Goal: Task Accomplishment & Management: Use online tool/utility

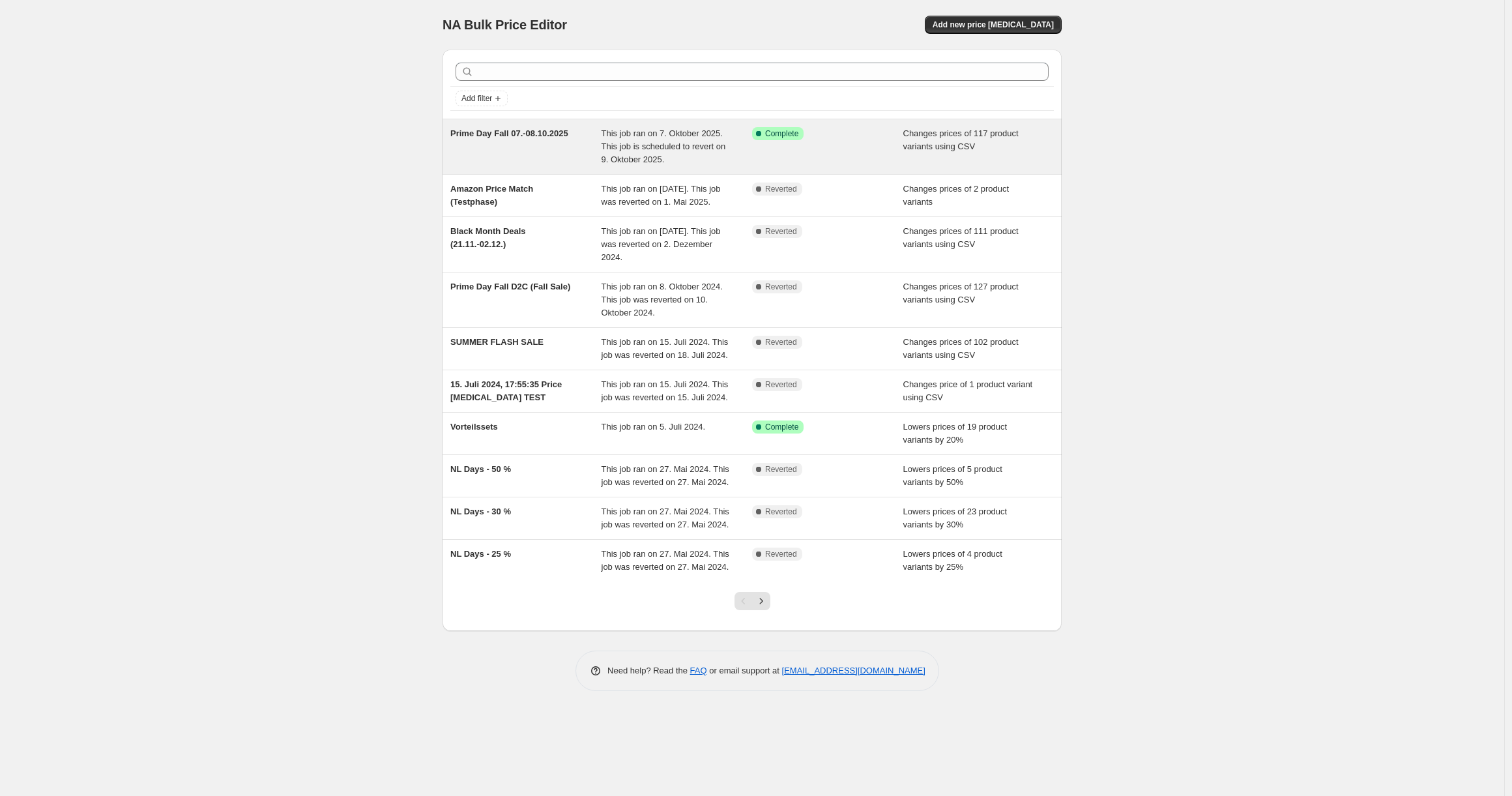
click at [520, 146] on div "Prime Day Fall 07.-08.10.2025" at bounding box center [526, 147] width 151 height 39
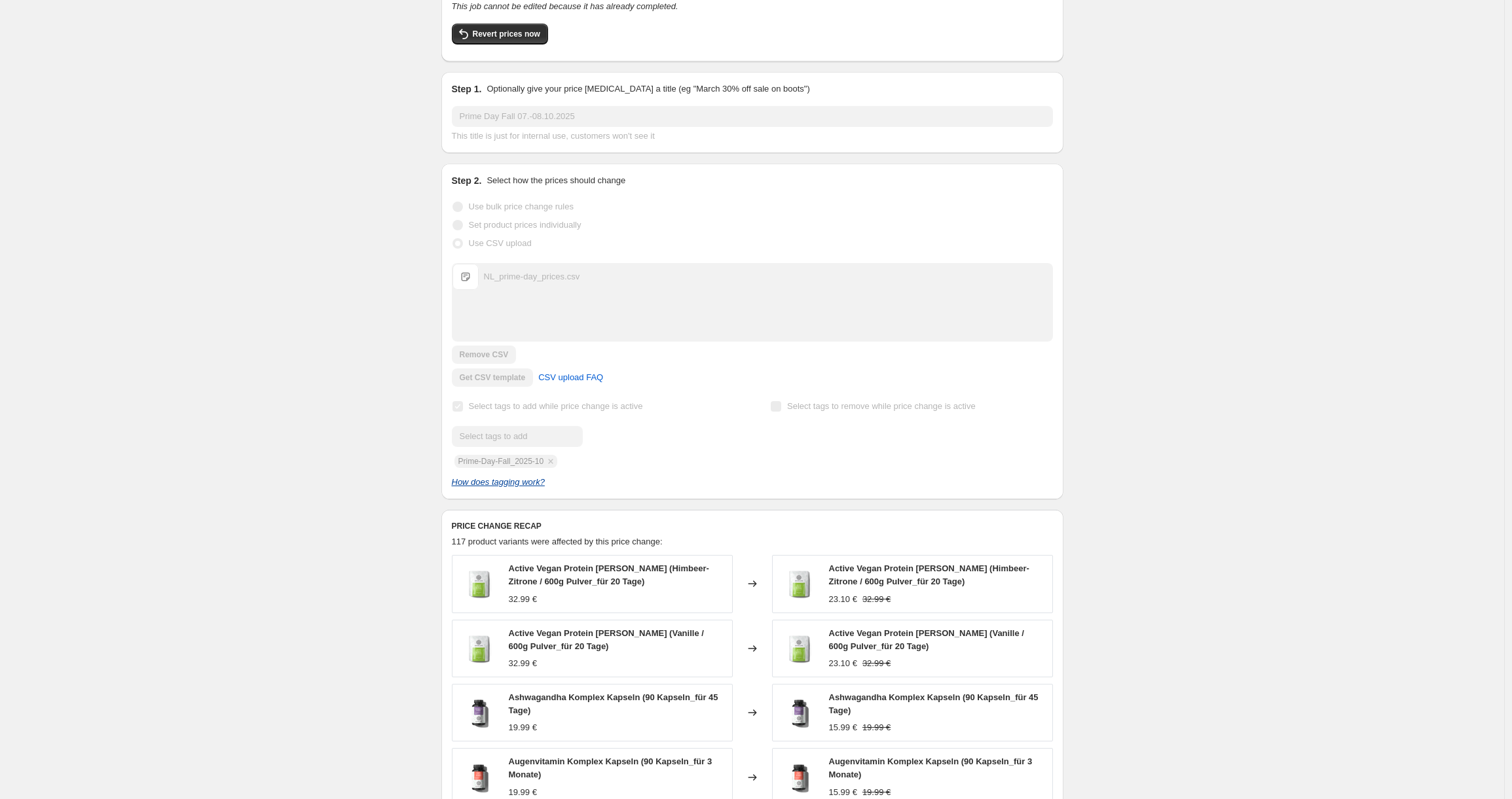
scroll to position [166, 0]
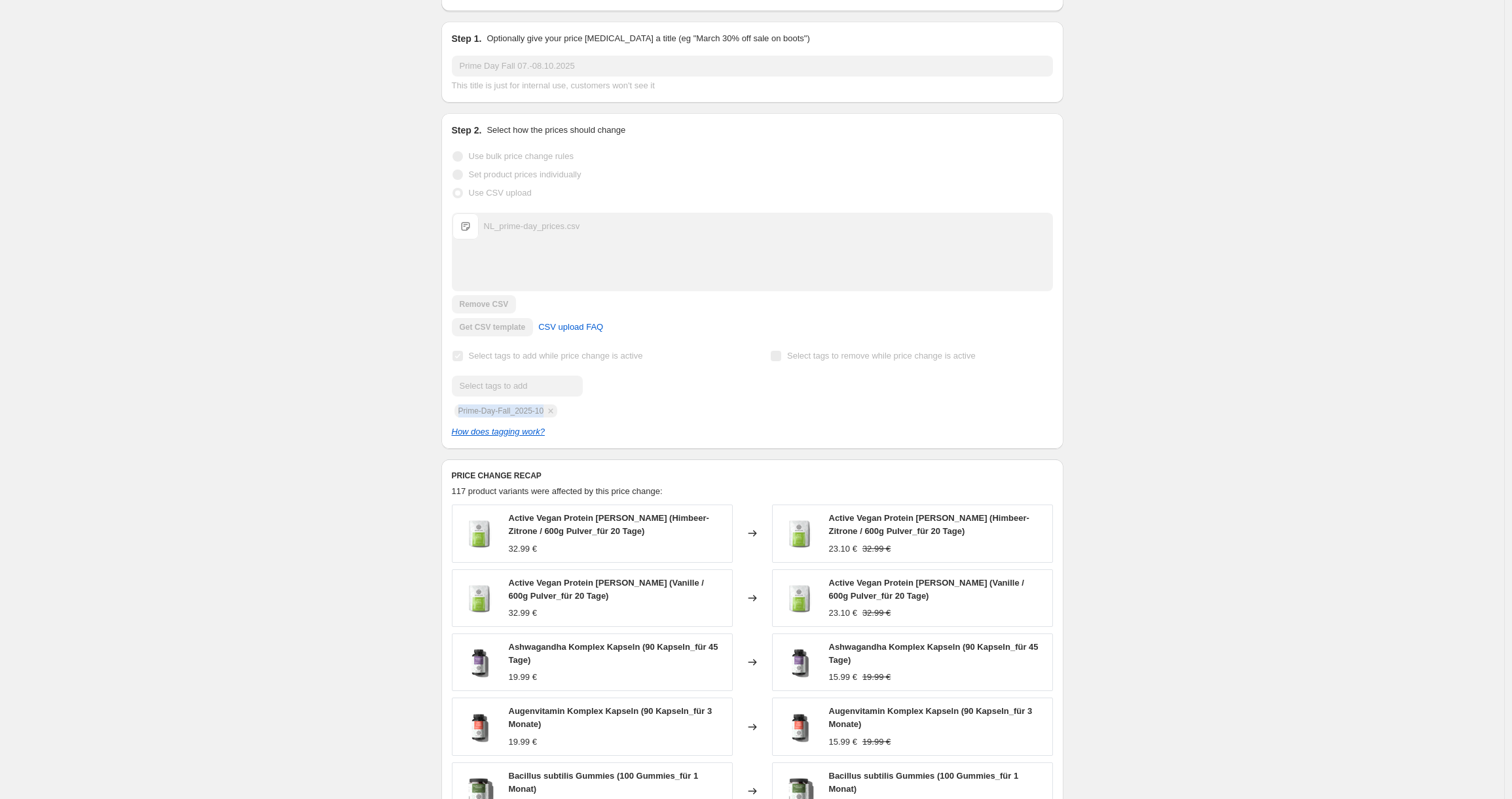
drag, startPoint x: 553, startPoint y: 411, endPoint x: 461, endPoint y: 413, distance: 92.0
click at [461, 413] on div "Submit Prime-Day-Fall_2025-10" at bounding box center [593, 396] width 282 height 42
copy span "Prime-Day-Fall_2025-10"
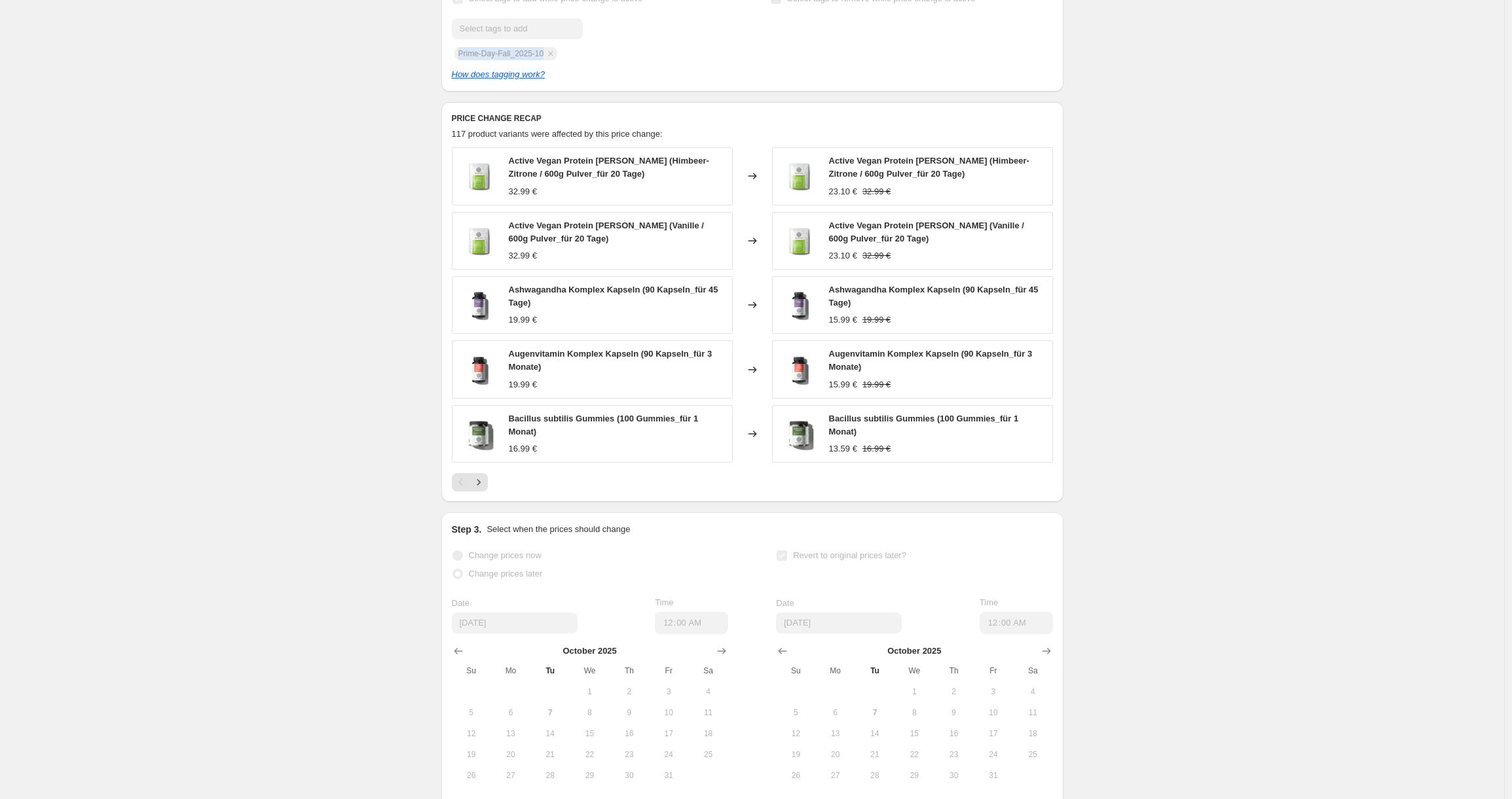
scroll to position [623, 0]
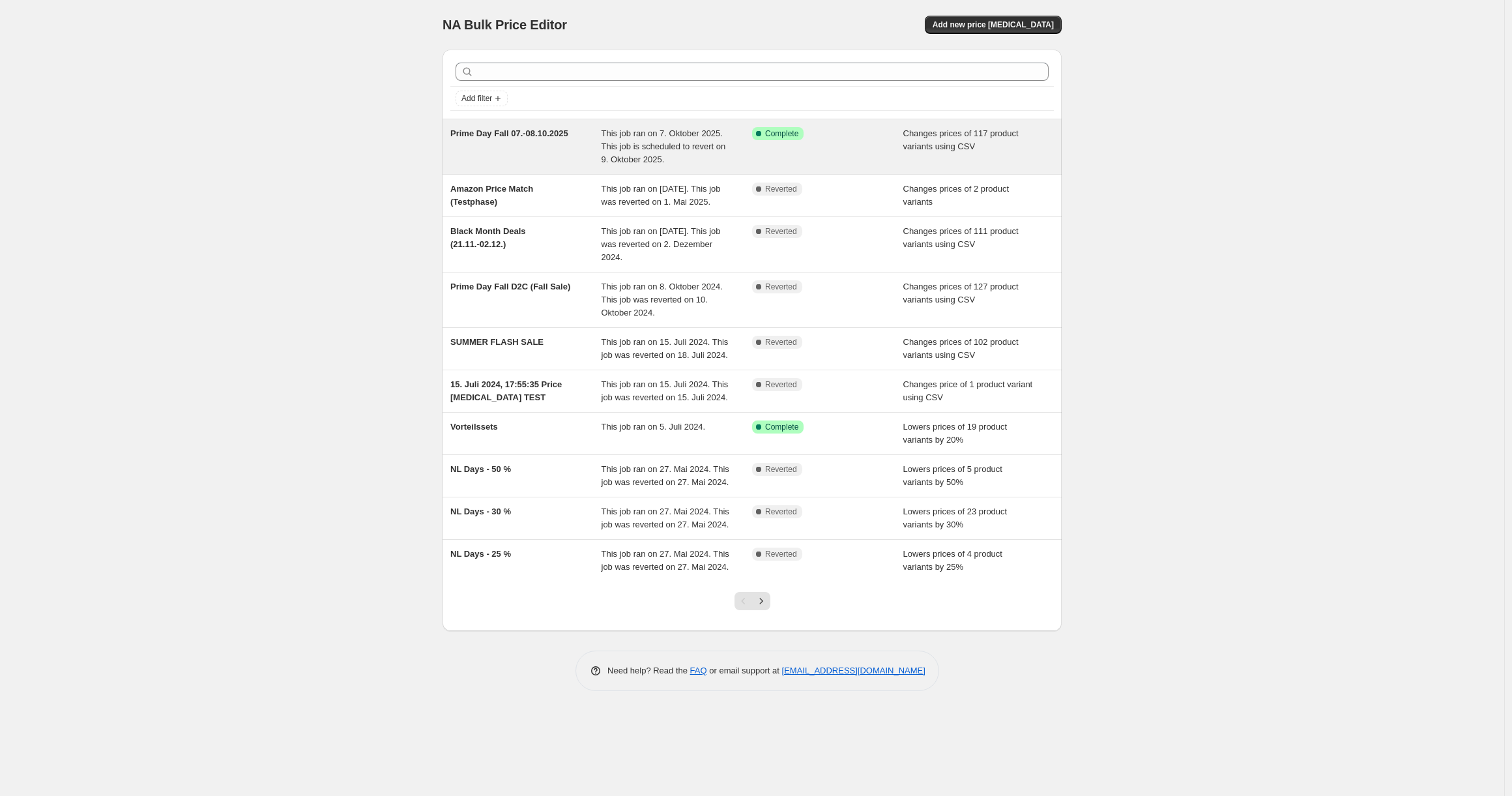
click at [689, 141] on span "This job ran on 7. Oktober 2025. This job is scheduled to revert on 9. Oktober …" at bounding box center [664, 146] width 124 height 36
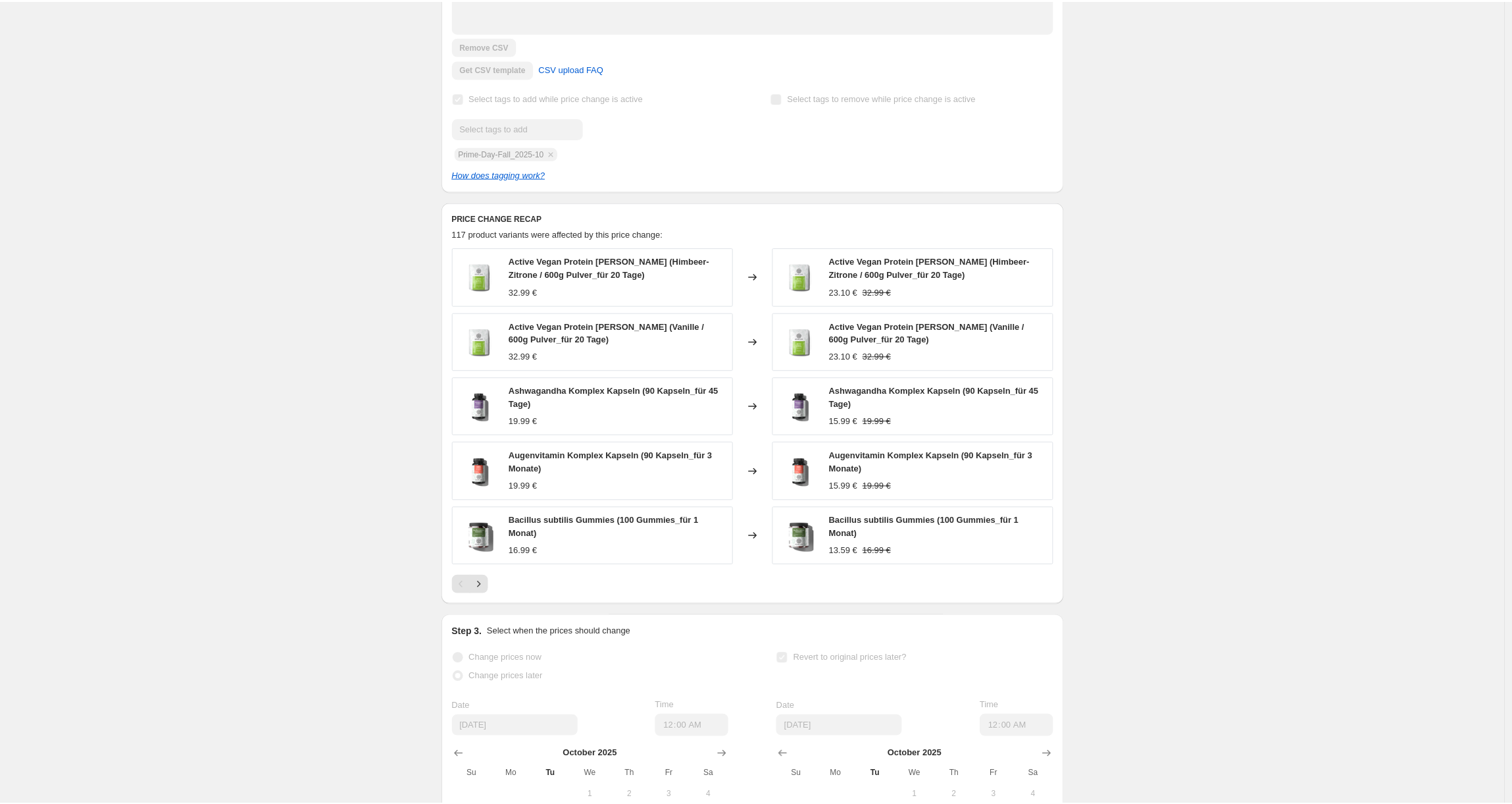
scroll to position [207, 0]
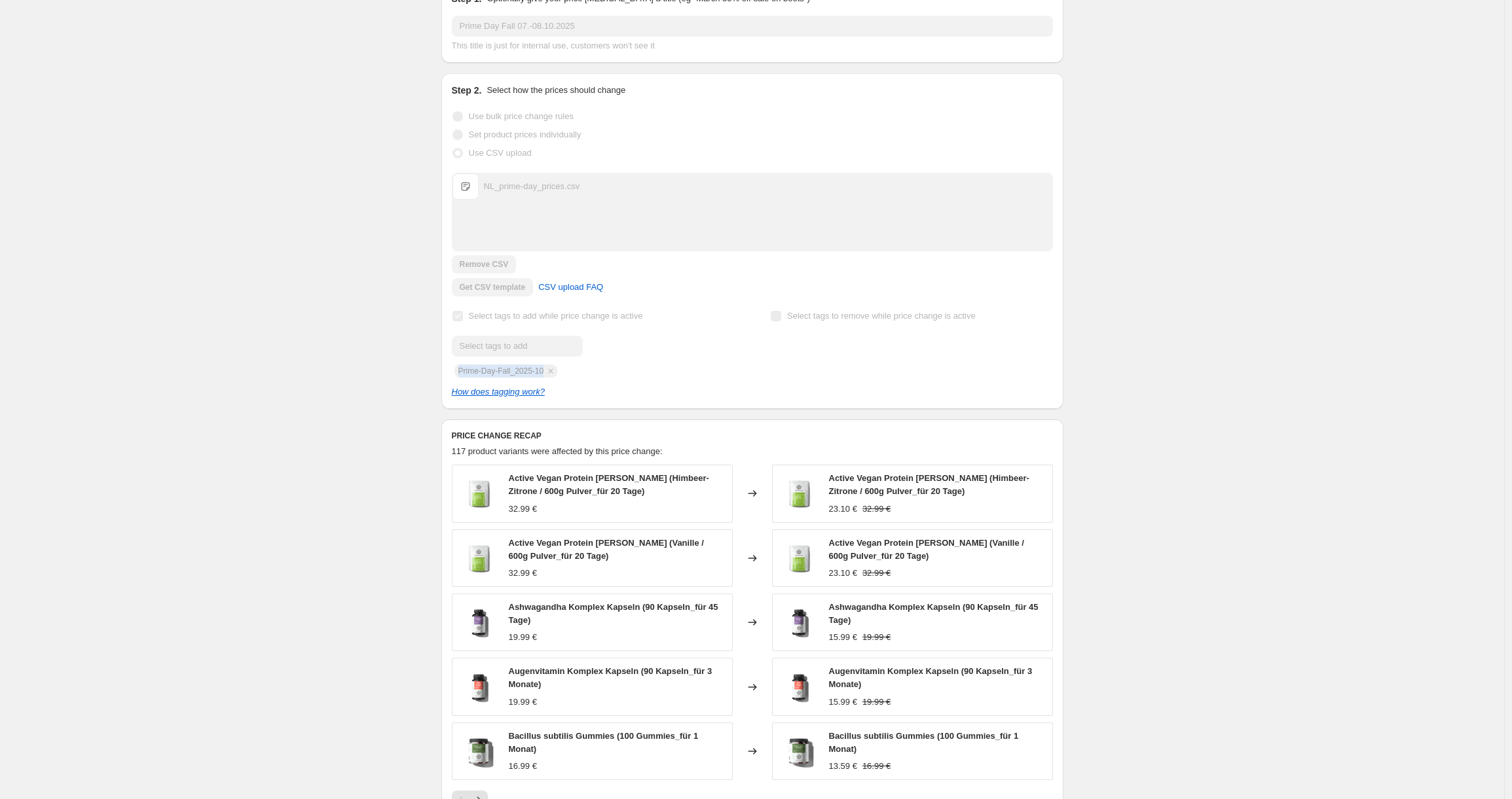
drag, startPoint x: 552, startPoint y: 371, endPoint x: 461, endPoint y: 375, distance: 91.1
click at [461, 375] on div "Submit Prime-Day-Fall_2025-10" at bounding box center [593, 356] width 282 height 42
copy span "Prime-Day-Fall_2025-10"
click at [614, 346] on div at bounding box center [593, 347] width 282 height 21
drag, startPoint x: 553, startPoint y: 371, endPoint x: 453, endPoint y: 373, distance: 100.0
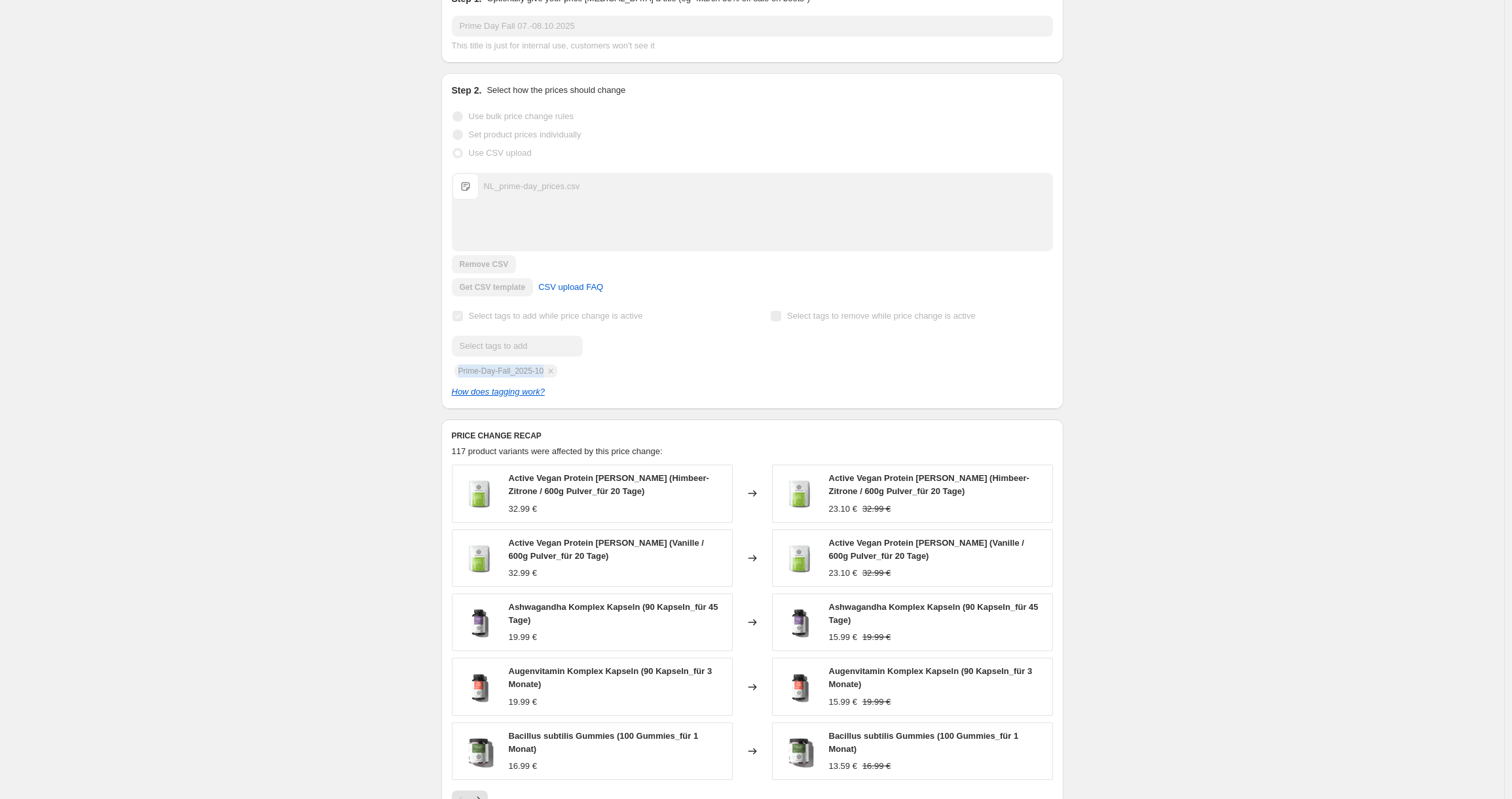
click at [453, 373] on div "Step 2. Select how the prices should change Use bulk price change rules Set pro…" at bounding box center [752, 241] width 622 height 336
copy span "Prime-Day-Fall_2025-10"
click at [255, 229] on div "Prime Day Fall 07.-08.10.2025. This page is ready Prime Day Fall 07.-08.10.2025…" at bounding box center [751, 505] width 1504 height 1422
